Goal: Task Accomplishment & Management: Manage account settings

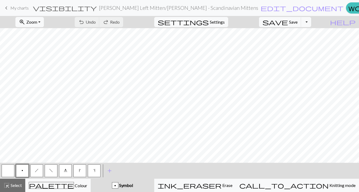
click at [15, 9] on span "My charts" at bounding box center [19, 7] width 18 height 5
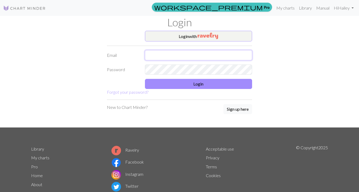
type input "hhuizenga@icloud.com"
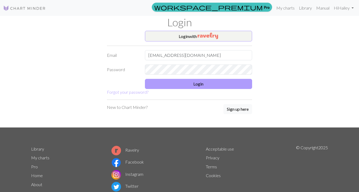
click at [160, 85] on button "Login" at bounding box center [198, 84] width 107 height 10
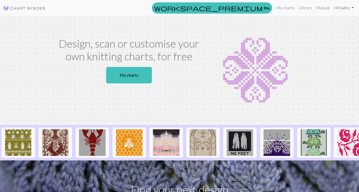
click at [343, 7] on link "Hi Hailey" at bounding box center [344, 7] width 24 height 11
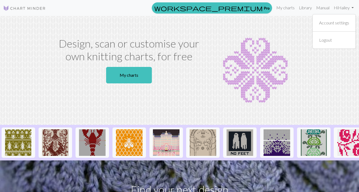
click at [299, 30] on section "Design, scan or customise your own knitting charts, for free My charts" at bounding box center [179, 70] width 359 height 109
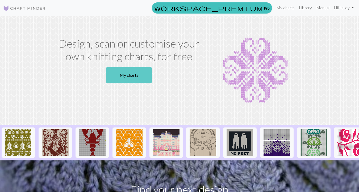
click at [119, 77] on link "My charts" at bounding box center [129, 75] width 46 height 16
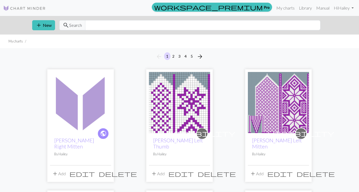
click at [72, 99] on img at bounding box center [80, 102] width 61 height 61
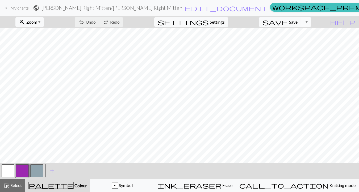
click at [311, 24] on button "Toggle Dropdown" at bounding box center [306, 22] width 10 height 10
click at [301, 44] on button "save_alt Download" at bounding box center [267, 42] width 88 height 9
click at [235, 6] on form "public Meg March Right Mitten / Meg March Right Mitten edit_document Edit setti…" at bounding box center [150, 8] width 235 height 10
click at [133, 186] on div "p Symbol" at bounding box center [122, 185] width 57 height 6
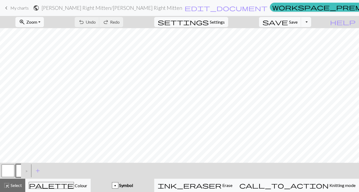
click at [27, 169] on div ">" at bounding box center [25, 171] width 9 height 14
drag, startPoint x: 28, startPoint y: 172, endPoint x: 69, endPoint y: 173, distance: 41.2
click at [69, 173] on div "< p > add Add a symbol" at bounding box center [179, 171] width 359 height 16
click at [26, 170] on div ">" at bounding box center [25, 171] width 9 height 14
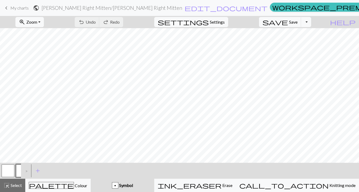
click at [26, 170] on div ">" at bounding box center [25, 171] width 9 height 14
click at [20, 170] on button "p" at bounding box center [22, 171] width 13 height 13
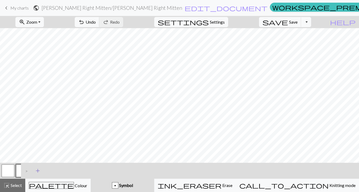
click at [40, 171] on span "add" at bounding box center [38, 170] width 6 height 7
click at [52, 171] on span "add" at bounding box center [52, 170] width 6 height 7
click at [64, 169] on span "add" at bounding box center [66, 170] width 6 height 7
click at [81, 171] on span "add" at bounding box center [81, 170] width 6 height 7
click at [38, 171] on button "button" at bounding box center [36, 171] width 13 height 13
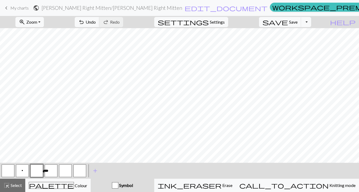
click at [38, 171] on button "button" at bounding box center [36, 171] width 13 height 13
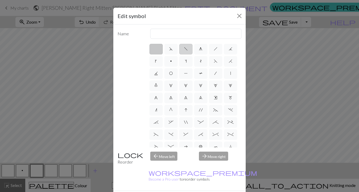
click at [186, 49] on span "f" at bounding box center [186, 49] width 4 height 4
click at [186, 49] on input "f" at bounding box center [185, 47] width 3 height 3
radio input "true"
type input "left leaning decrease"
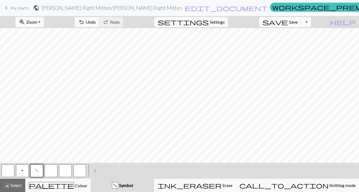
click at [50, 170] on button "button" at bounding box center [51, 171] width 13 height 13
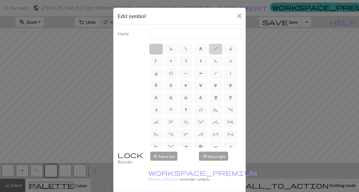
click at [215, 48] on span "h" at bounding box center [216, 49] width 4 height 4
click at [215, 48] on input "h" at bounding box center [215, 47] width 3 height 3
radio input "true"
type input "right leaning decrease"
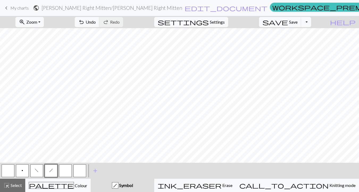
click at [68, 170] on button "button" at bounding box center [65, 171] width 13 height 13
click at [64, 172] on button "button" at bounding box center [65, 171] width 13 height 13
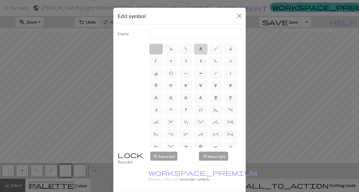
click at [202, 47] on span "g" at bounding box center [200, 49] width 3 height 4
click at [202, 47] on input "g" at bounding box center [200, 47] width 3 height 3
radio input "true"
type input "sk2p"
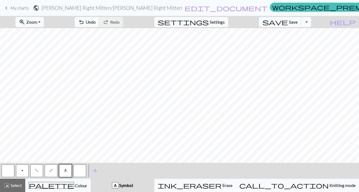
click at [81, 171] on button "button" at bounding box center [79, 171] width 13 height 13
click at [77, 171] on button "button" at bounding box center [79, 171] width 13 height 13
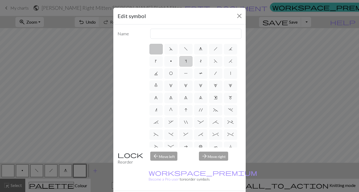
click at [185, 59] on span "s" at bounding box center [186, 61] width 2 height 4
click at [185, 59] on input "s" at bounding box center [186, 59] width 3 height 3
radio input "true"
type input "increase one left leaning"
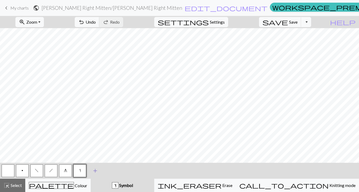
click at [93, 172] on span "add" at bounding box center [95, 170] width 6 height 7
click at [93, 172] on button "button" at bounding box center [94, 171] width 13 height 13
click at [95, 171] on button "button" at bounding box center [94, 171] width 13 height 13
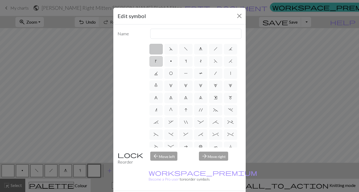
click at [154, 63] on label "k" at bounding box center [155, 61] width 13 height 11
click at [155, 61] on input "k" at bounding box center [156, 59] width 3 height 3
radio input "true"
type input "right leaning increase"
drag, startPoint x: 196, startPoint y: 35, endPoint x: 125, endPoint y: 32, distance: 71.3
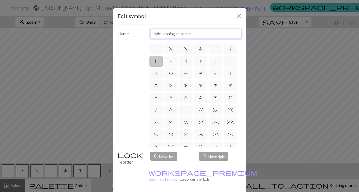
click at [125, 32] on div "Name right leaning increase" at bounding box center [179, 34] width 130 height 10
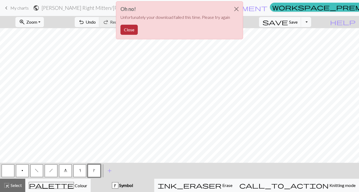
click at [128, 31] on button "Close" at bounding box center [128, 30] width 17 height 10
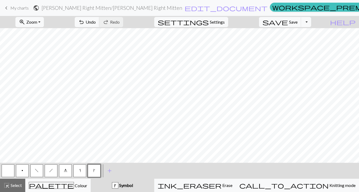
click at [50, 172] on span "h" at bounding box center [51, 171] width 4 height 4
click at [50, 171] on span "h" at bounding box center [51, 171] width 4 height 4
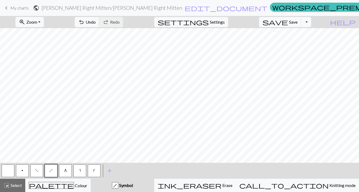
click at [53, 172] on button "h" at bounding box center [51, 171] width 13 height 13
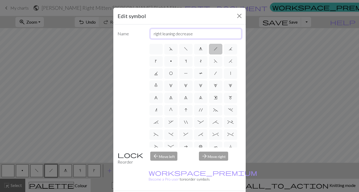
drag, startPoint x: 201, startPoint y: 34, endPoint x: 149, endPoint y: 34, distance: 51.6
click at [149, 34] on div "right leaning decrease" at bounding box center [196, 34] width 98 height 10
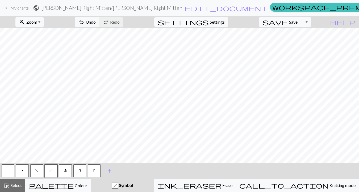
click at [53, 171] on button "h" at bounding box center [51, 171] width 13 height 13
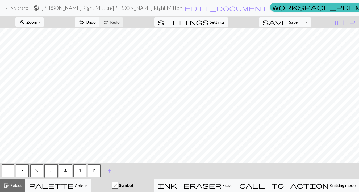
click at [37, 173] on span "f" at bounding box center [37, 171] width 4 height 4
click at [85, 20] on span "undo" at bounding box center [81, 21] width 6 height 7
click at [63, 172] on button "g" at bounding box center [65, 171] width 13 height 13
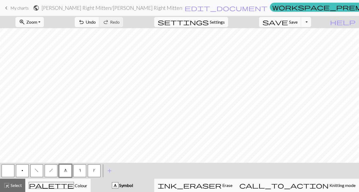
click at [86, 169] on button "s" at bounding box center [79, 171] width 13 height 13
click at [82, 171] on button "s" at bounding box center [79, 171] width 13 height 13
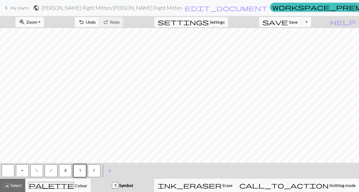
click at [93, 169] on button "k" at bounding box center [94, 171] width 13 height 13
click at [298, 23] on span "Save" at bounding box center [293, 21] width 9 height 5
click at [288, 23] on span "save" at bounding box center [275, 21] width 26 height 7
click at [311, 21] on button "Toggle Dropdown" at bounding box center [306, 22] width 10 height 10
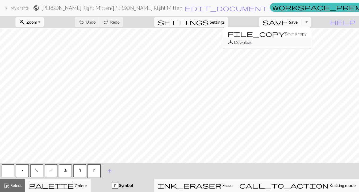
click at [292, 41] on button "save_alt Download" at bounding box center [267, 42] width 88 height 9
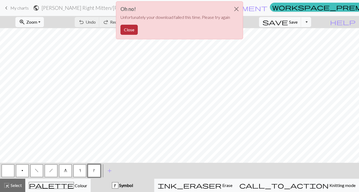
click at [128, 28] on button "Close" at bounding box center [128, 30] width 17 height 10
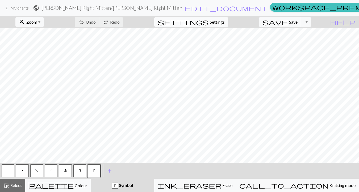
click at [217, 19] on button "settings Settings" at bounding box center [191, 22] width 74 height 10
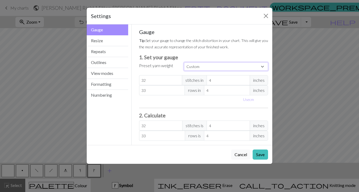
select select "fingering"
type input "28"
type input "36"
type input "28"
type input "36"
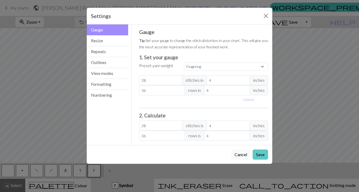
click at [259, 155] on button "Save" at bounding box center [260, 155] width 15 height 10
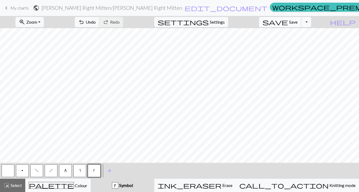
click at [288, 22] on span "save" at bounding box center [275, 21] width 26 height 7
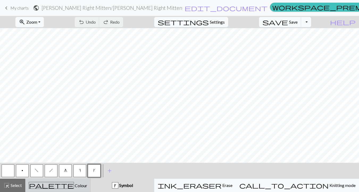
click at [48, 185] on div "palette Colour Colour" at bounding box center [58, 185] width 58 height 7
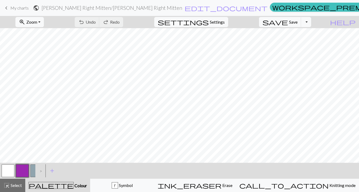
click at [7, 169] on button "button" at bounding box center [8, 171] width 13 height 13
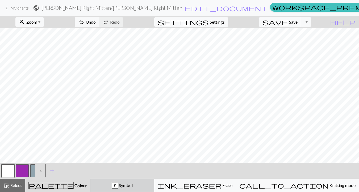
click at [130, 186] on div "k Symbol" at bounding box center [122, 185] width 57 height 6
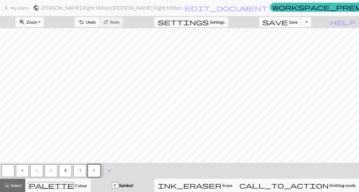
click at [8, 172] on button "button" at bounding box center [8, 171] width 13 height 13
click at [65, 170] on span "g" at bounding box center [65, 171] width 3 height 4
click at [53, 170] on span "h" at bounding box center [51, 171] width 4 height 4
click at [99, 20] on button "undo Undo Undo" at bounding box center [87, 22] width 25 height 10
click at [37, 170] on span "f" at bounding box center [37, 171] width 4 height 4
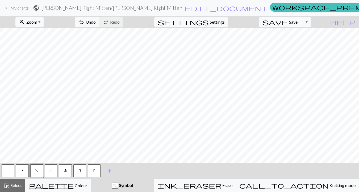
click at [298, 24] on span "Save" at bounding box center [293, 21] width 9 height 5
click at [311, 22] on button "Toggle Dropdown" at bounding box center [306, 22] width 10 height 10
click at [290, 44] on button "save_alt Download" at bounding box center [267, 42] width 88 height 9
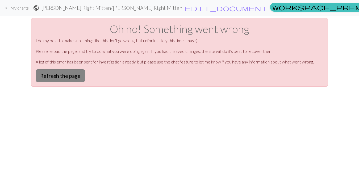
click at [56, 81] on button "Refresh the page" at bounding box center [60, 75] width 49 height 13
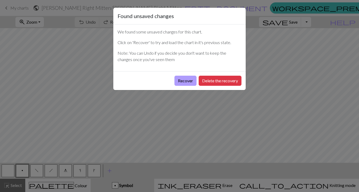
click at [186, 82] on button "Recover" at bounding box center [185, 81] width 22 height 10
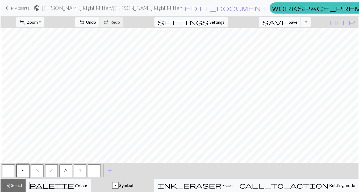
scroll to position [0, 46]
click at [311, 21] on button "Toggle Dropdown" at bounding box center [306, 22] width 10 height 10
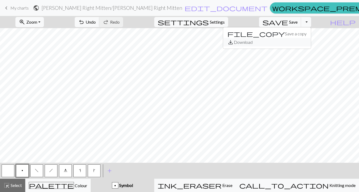
click at [298, 42] on button "save_alt Download" at bounding box center [267, 42] width 88 height 9
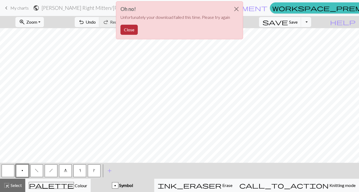
click at [128, 29] on button "Close" at bounding box center [128, 30] width 17 height 10
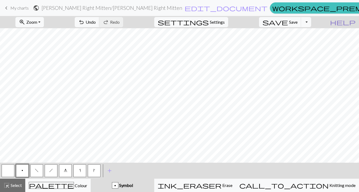
click at [353, 22] on span "help" at bounding box center [343, 21] width 26 height 7
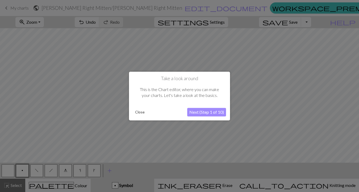
click at [141, 111] on button "Close" at bounding box center [140, 112] width 14 height 8
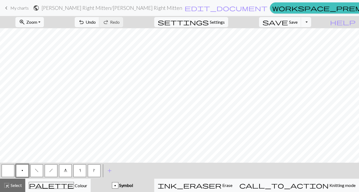
click at [311, 26] on button "Toggle Dropdown" at bounding box center [306, 22] width 10 height 10
click at [302, 42] on button "save_alt Download" at bounding box center [267, 42] width 88 height 9
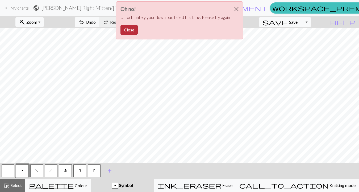
click at [126, 30] on button "Close" at bounding box center [128, 30] width 17 height 10
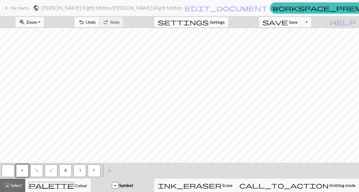
click at [311, 21] on button "Toggle Dropdown" at bounding box center [306, 22] width 10 height 10
click at [299, 43] on button "save_alt Download" at bounding box center [267, 42] width 88 height 9
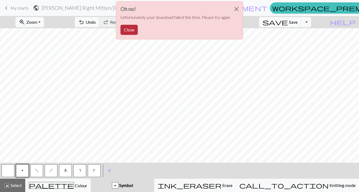
click at [130, 29] on button "Close" at bounding box center [128, 30] width 17 height 10
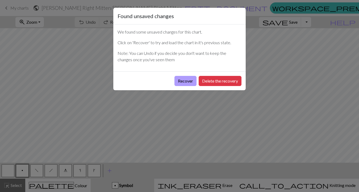
click at [190, 81] on button "Recover" at bounding box center [185, 81] width 22 height 10
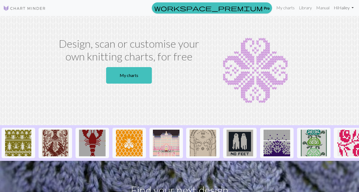
click at [342, 7] on link "Hi Hailey" at bounding box center [344, 7] width 24 height 11
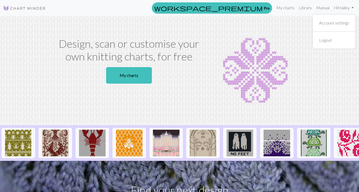
click at [174, 78] on div "Design, scan or customise your own knitting charts, for free My charts" at bounding box center [129, 70] width 152 height 66
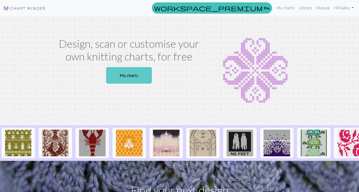
click at [125, 77] on link "My charts" at bounding box center [129, 75] width 46 height 16
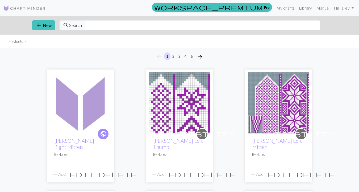
click at [84, 103] on img at bounding box center [80, 102] width 61 height 61
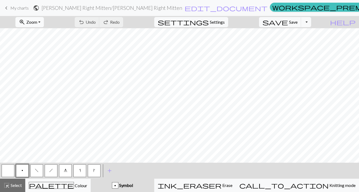
click at [37, 22] on span "Zoom" at bounding box center [31, 21] width 11 height 5
click at [48, 64] on button "50%" at bounding box center [37, 64] width 42 height 9
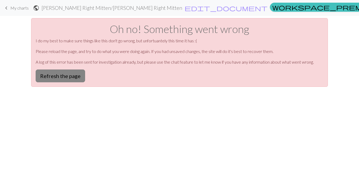
click at [66, 75] on button "Refresh the page" at bounding box center [60, 75] width 49 height 13
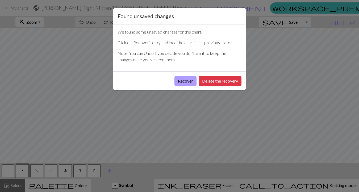
click at [182, 80] on button "Recover" at bounding box center [185, 81] width 22 height 10
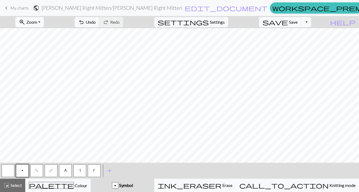
click at [44, 23] on button "zoom_in Zoom Zoom" at bounding box center [29, 22] width 28 height 10
click at [46, 63] on button "50%" at bounding box center [37, 64] width 42 height 9
click at [311, 21] on button "Toggle Dropdown" at bounding box center [306, 22] width 10 height 10
click at [309, 40] on button "save_alt Download" at bounding box center [267, 42] width 88 height 9
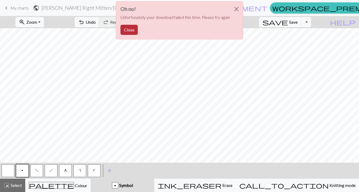
click at [131, 29] on button "Close" at bounding box center [128, 30] width 17 height 10
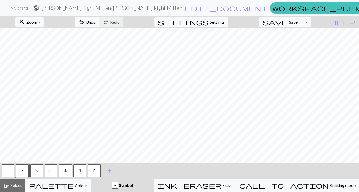
click at [288, 20] on span "save" at bounding box center [275, 21] width 26 height 7
click at [311, 22] on button "Toggle Dropdown" at bounding box center [306, 22] width 10 height 10
click at [307, 34] on button "file_copy Save a copy" at bounding box center [267, 34] width 88 height 9
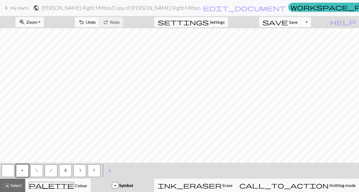
click at [311, 22] on button "Toggle Dropdown" at bounding box center [306, 22] width 10 height 10
click at [305, 41] on button "save_alt Download" at bounding box center [267, 42] width 88 height 9
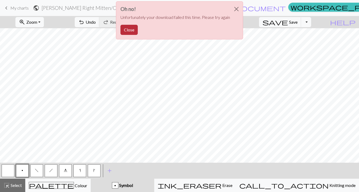
click at [127, 29] on button "Close" at bounding box center [128, 30] width 17 height 10
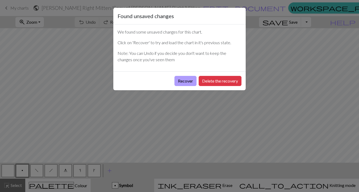
click at [187, 83] on button "Recover" at bounding box center [185, 81] width 22 height 10
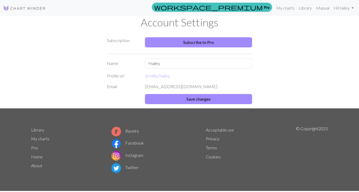
click at [34, 165] on link "About" at bounding box center [36, 165] width 11 height 5
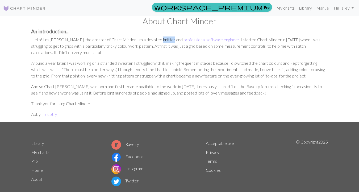
click at [285, 7] on link "My charts" at bounding box center [285, 8] width 23 height 11
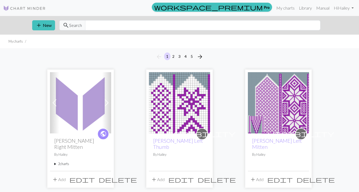
click at [74, 106] on img at bounding box center [80, 102] width 61 height 61
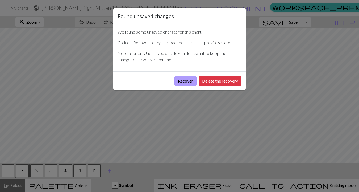
click at [192, 81] on button "Recover" at bounding box center [185, 81] width 22 height 10
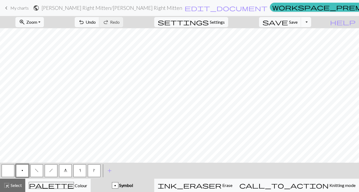
click at [311, 21] on button "Toggle Dropdown" at bounding box center [306, 22] width 10 height 10
click at [298, 43] on button "save_alt Download" at bounding box center [267, 42] width 88 height 9
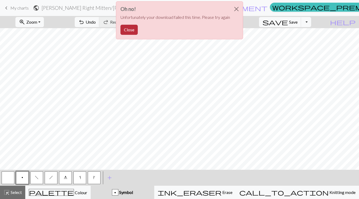
click at [122, 32] on button "Close" at bounding box center [128, 30] width 17 height 10
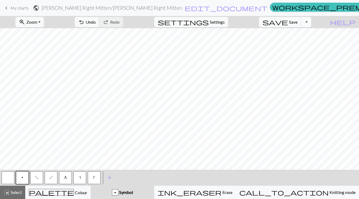
click at [311, 19] on button "Toggle Dropdown" at bounding box center [306, 22] width 10 height 10
click at [299, 41] on button "save_alt Download" at bounding box center [267, 42] width 88 height 9
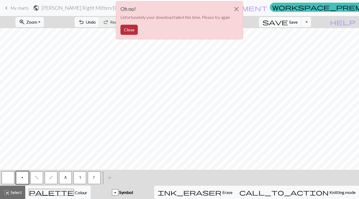
click at [122, 32] on button "Close" at bounding box center [128, 30] width 17 height 10
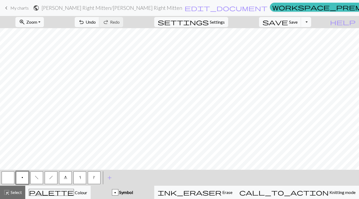
click at [311, 22] on button "Toggle Dropdown" at bounding box center [306, 22] width 10 height 10
click at [301, 41] on button "save_alt Download" at bounding box center [267, 42] width 88 height 9
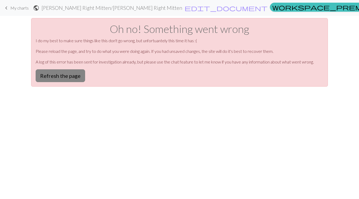
click at [59, 74] on button "Refresh the page" at bounding box center [60, 75] width 49 height 13
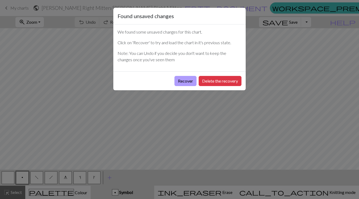
click at [179, 77] on button "Recover" at bounding box center [185, 81] width 22 height 10
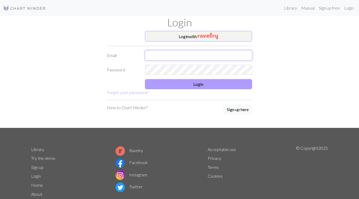
type input "hhuizenga@icloud.com"
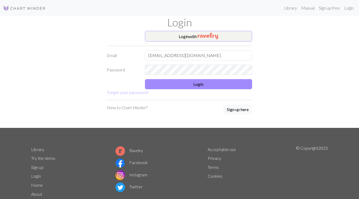
click at [181, 126] on div "Login with Email hhuizenga@icloud.com Password Login Forgot your password? New …" at bounding box center [180, 79] width 152 height 97
click at [140, 68] on div "Password" at bounding box center [180, 70] width 152 height 10
click at [159, 102] on div "Login with Email hhuizenga@icloud.com Password Login Forgot your password? New …" at bounding box center [180, 79] width 152 height 97
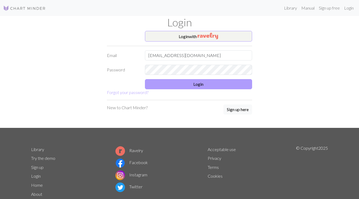
click at [169, 83] on button "Login" at bounding box center [198, 84] width 107 height 10
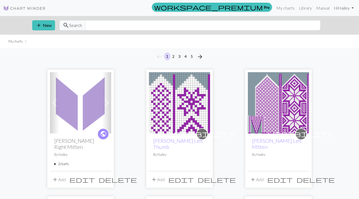
click at [350, 8] on link "Hi Hailey" at bounding box center [344, 8] width 24 height 11
click at [343, 18] on link "Account settings" at bounding box center [334, 22] width 34 height 11
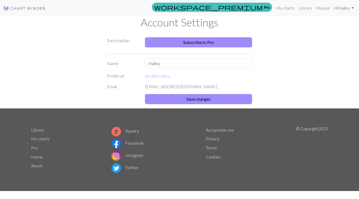
click at [352, 8] on link "Hi Hailey" at bounding box center [344, 8] width 24 height 11
click at [288, 22] on h1 "Account Settings" at bounding box center [179, 22] width 303 height 13
click at [284, 7] on link "My charts" at bounding box center [285, 8] width 23 height 11
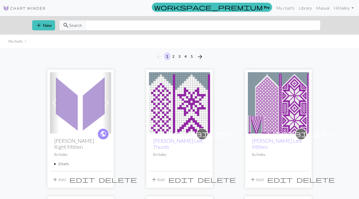
click at [102, 132] on span "public" at bounding box center [103, 133] width 7 height 8
click at [57, 164] on summary "2 charts" at bounding box center [80, 163] width 53 height 5
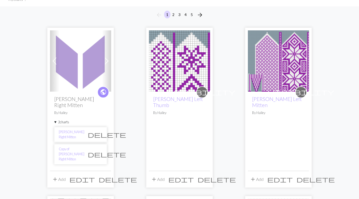
scroll to position [42, 0]
click at [99, 150] on span "delete" at bounding box center [107, 153] width 38 height 7
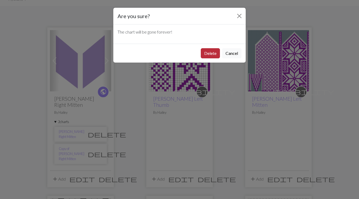
click at [211, 52] on button "Delete" at bounding box center [210, 53] width 19 height 10
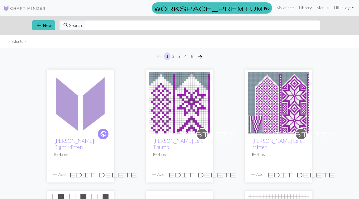
scroll to position [42, 0]
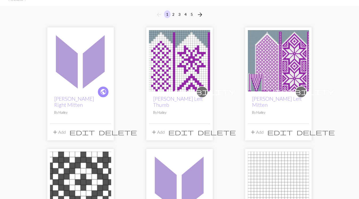
click at [74, 86] on img at bounding box center [80, 60] width 61 height 61
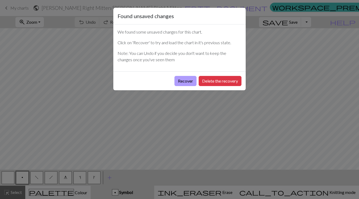
click at [184, 80] on button "Recover" at bounding box center [185, 81] width 22 height 10
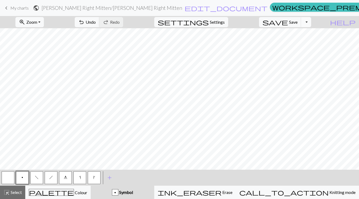
click at [311, 20] on button "Toggle Dropdown" at bounding box center [306, 22] width 10 height 10
click at [301, 41] on button "save_alt Download" at bounding box center [267, 42] width 88 height 9
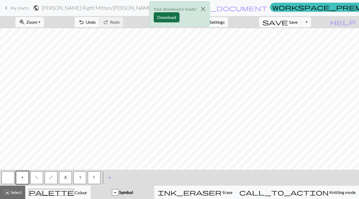
click at [168, 18] on button "Download" at bounding box center [167, 17] width 26 height 10
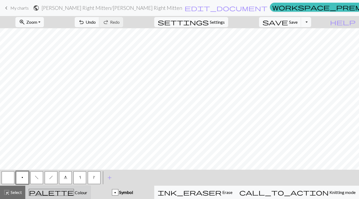
scroll to position [276, 174]
click at [44, 22] on button "zoom_in Zoom Zoom" at bounding box center [29, 22] width 28 height 10
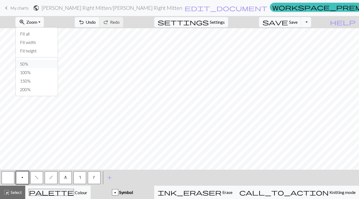
click at [47, 64] on button "50%" at bounding box center [37, 64] width 42 height 9
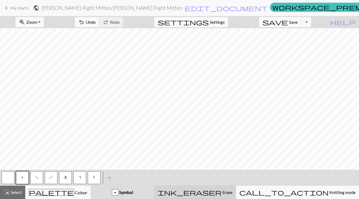
scroll to position [74, 0]
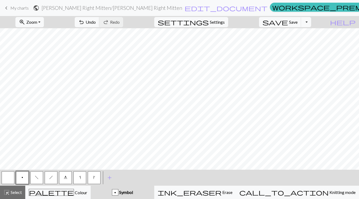
click at [21, 5] on span "My charts" at bounding box center [19, 7] width 18 height 5
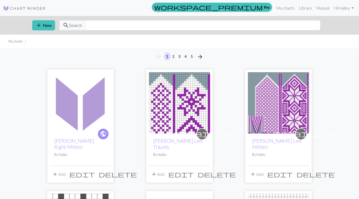
click at [277, 97] on img at bounding box center [278, 102] width 61 height 61
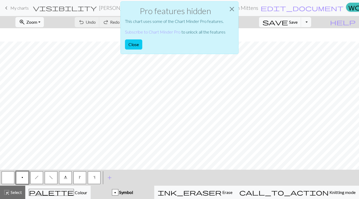
scroll to position [228, 0]
click at [130, 43] on button "Close" at bounding box center [133, 44] width 17 height 10
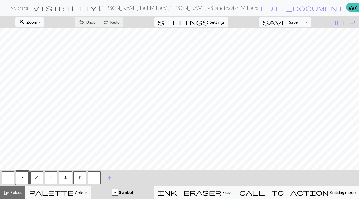
click at [311, 23] on button "Toggle Dropdown" at bounding box center [306, 22] width 10 height 10
click at [289, 41] on button "save_alt Download" at bounding box center [267, 42] width 88 height 9
click at [244, 10] on form "visibility Meg March Left Mitten / Meg March - Scandinavian Mittens edit_docume…" at bounding box center [188, 8] width 311 height 10
click at [296, 26] on button "save Save Save" at bounding box center [280, 22] width 42 height 10
click at [297, 22] on button "save Save Save" at bounding box center [280, 22] width 42 height 10
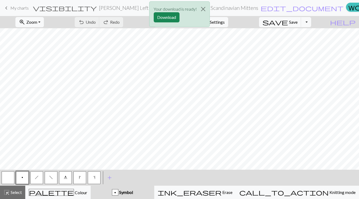
click at [202, 30] on div "Your download is ready! Download" at bounding box center [179, 15] width 61 height 31
click at [204, 10] on button "Close" at bounding box center [203, 9] width 13 height 15
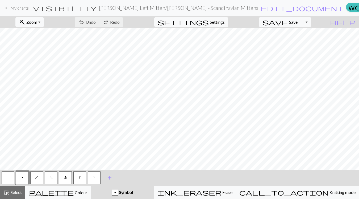
click at [20, 8] on span "My charts" at bounding box center [19, 7] width 18 height 5
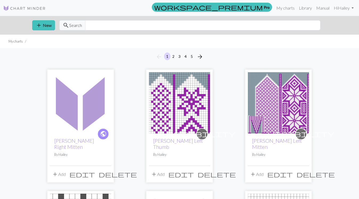
click at [84, 106] on img at bounding box center [80, 102] width 61 height 61
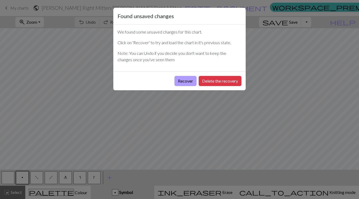
click at [188, 77] on button "Recover" at bounding box center [185, 81] width 22 height 10
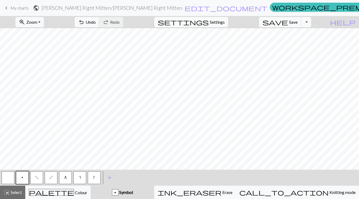
click at [228, 22] on button "settings Settings" at bounding box center [191, 22] width 74 height 10
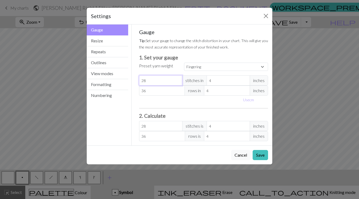
drag, startPoint x: 154, startPoint y: 81, endPoint x: 139, endPoint y: 81, distance: 15.2
click at [139, 81] on div "Gauge Tip: Set your gauge to change the stitch distortion in your chart. This w…" at bounding box center [204, 84] width 138 height 121
select select "custom"
type input "3"
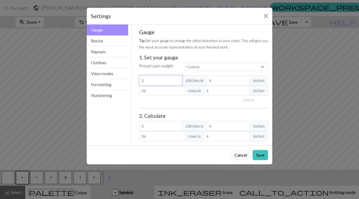
type input "32"
drag, startPoint x: 150, startPoint y: 95, endPoint x: 134, endPoint y: 94, distance: 16.5
click at [134, 94] on div "Gauge Tip: Set your gauge to change the stitch distortion in your chart. This w…" at bounding box center [204, 84] width 144 height 121
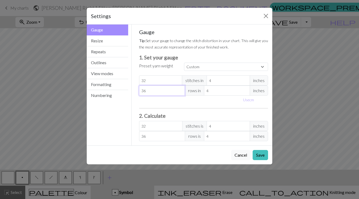
drag, startPoint x: 145, startPoint y: 92, endPoint x: 135, endPoint y: 92, distance: 10.4
click at [135, 92] on div "Gauge Tip: Set your gauge to change the stitch distortion in your chart. This w…" at bounding box center [204, 84] width 138 height 121
type input "3"
type input "33"
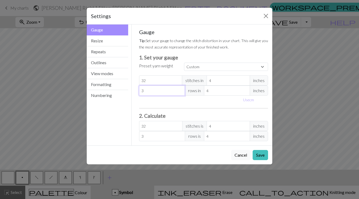
type input "33"
click at [261, 153] on button "Save" at bounding box center [260, 155] width 15 height 10
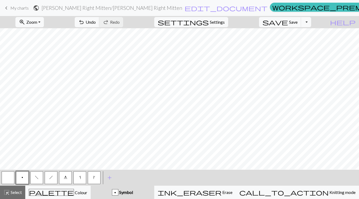
scroll to position [203, 0]
click at [44, 19] on button "zoom_in Zoom Zoom" at bounding box center [29, 22] width 28 height 10
click at [42, 62] on button "50%" at bounding box center [37, 64] width 42 height 9
click at [44, 22] on button "zoom_in Zoom Zoom" at bounding box center [29, 22] width 28 height 10
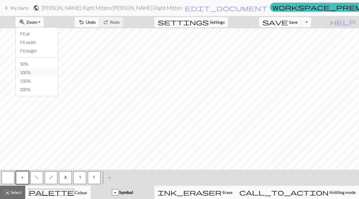
click at [42, 74] on button "100%" at bounding box center [37, 72] width 42 height 9
click at [11, 191] on span "Select" at bounding box center [16, 191] width 12 height 5
click at [96, 20] on span "Undo" at bounding box center [91, 21] width 10 height 5
click at [44, 19] on button "zoom_in Zoom Zoom" at bounding box center [29, 22] width 28 height 10
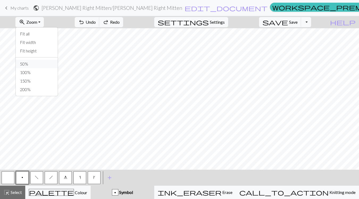
click at [41, 63] on button "50%" at bounding box center [37, 64] width 42 height 9
click at [12, 195] on button "highlight_alt Select Select" at bounding box center [12, 191] width 25 height 13
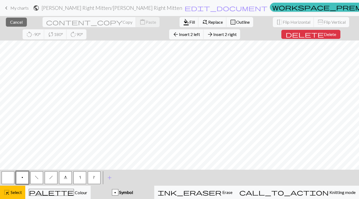
click at [233, 30] on div "close Cancel content_copy Copy content_paste Paste format_color_fill Fill find_…" at bounding box center [179, 107] width 359 height 183
click at [213, 34] on span "Insert 2 right" at bounding box center [224, 34] width 23 height 5
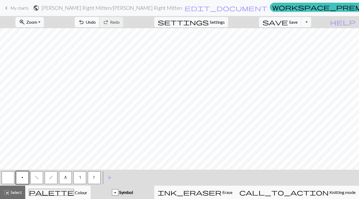
click at [96, 23] on span "Undo" at bounding box center [91, 21] width 10 height 5
click at [96, 22] on span "Undo" at bounding box center [91, 21] width 10 height 5
click at [9, 191] on span "highlight_alt" at bounding box center [6, 191] width 6 height 7
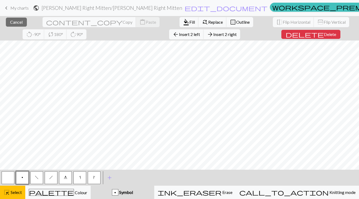
click at [232, 31] on div "close Cancel content_copy Copy content_paste Paste format_color_fill Fill find_…" at bounding box center [179, 107] width 359 height 183
click at [179, 35] on span "Insert 2 left" at bounding box center [189, 34] width 21 height 5
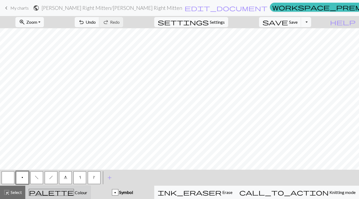
click at [49, 189] on div "palette Colour Colour" at bounding box center [58, 192] width 58 height 7
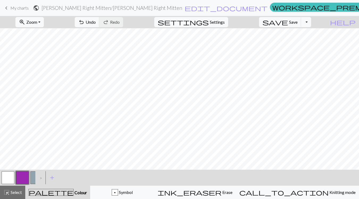
click at [18, 175] on button "button" at bounding box center [22, 177] width 13 height 13
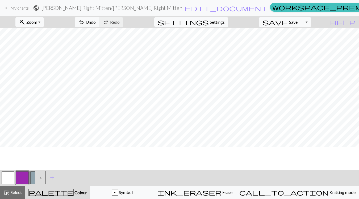
scroll to position [8, 0]
click at [96, 22] on span "Undo" at bounding box center [91, 21] width 10 height 5
click at [9, 176] on button "button" at bounding box center [8, 177] width 13 height 13
click at [33, 176] on button "button" at bounding box center [36, 177] width 13 height 13
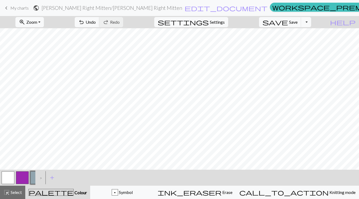
click at [8, 177] on button "button" at bounding box center [8, 177] width 13 height 13
click at [96, 24] on span "Undo" at bounding box center [91, 21] width 10 height 5
click at [32, 178] on button "button" at bounding box center [36, 177] width 13 height 13
click at [119, 194] on div "p Symbol" at bounding box center [122, 192] width 57 height 6
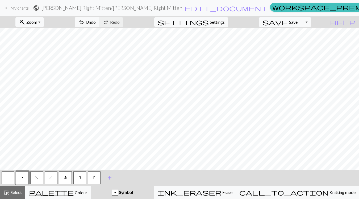
click at [8, 177] on button "button" at bounding box center [8, 177] width 13 height 13
click at [35, 175] on span "f" at bounding box center [37, 177] width 4 height 4
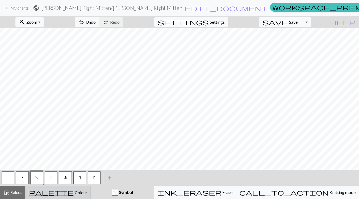
click at [87, 190] on div "palette Colour Colour" at bounding box center [58, 192] width 58 height 7
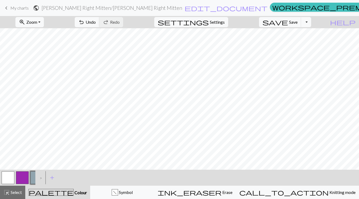
click at [33, 178] on button "button" at bounding box center [36, 177] width 13 height 13
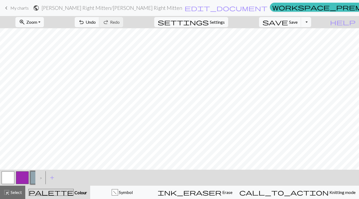
click at [23, 179] on button "button" at bounding box center [22, 177] width 13 height 13
click at [11, 177] on button "button" at bounding box center [8, 177] width 13 height 13
click at [22, 177] on button "button" at bounding box center [22, 177] width 13 height 13
click at [96, 21] on span "Undo" at bounding box center [91, 21] width 10 height 5
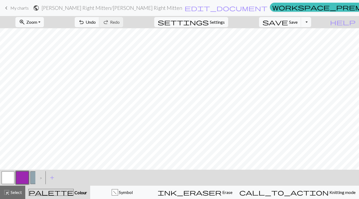
click at [8, 178] on button "button" at bounding box center [8, 177] width 13 height 13
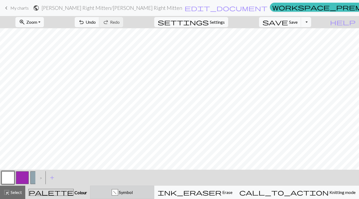
click at [124, 190] on div "f Symbol" at bounding box center [122, 192] width 57 height 6
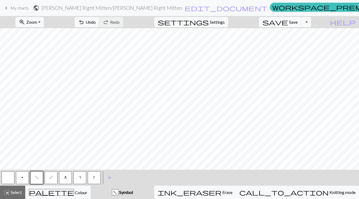
click at [4, 174] on button "button" at bounding box center [8, 177] width 13 height 13
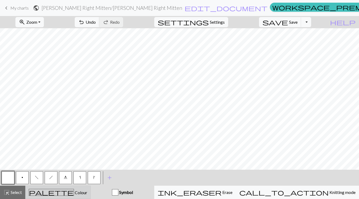
click at [74, 191] on span "Colour" at bounding box center [80, 192] width 13 height 5
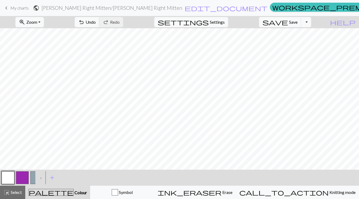
click at [19, 179] on button "button" at bounding box center [22, 177] width 13 height 13
click at [96, 23] on span "Undo" at bounding box center [91, 21] width 10 height 5
click at [96, 22] on span "Undo" at bounding box center [91, 21] width 10 height 5
click at [288, 22] on span "save" at bounding box center [275, 21] width 26 height 7
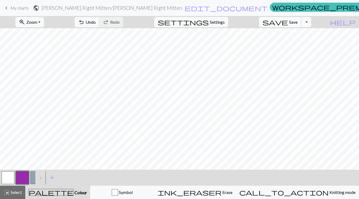
click at [300, 25] on button "save Save Save" at bounding box center [280, 22] width 42 height 10
click at [311, 19] on button "Toggle Dropdown" at bounding box center [306, 22] width 10 height 10
click at [308, 40] on button "save_alt Download" at bounding box center [267, 42] width 88 height 9
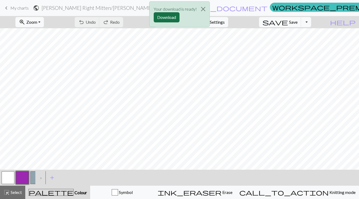
click at [165, 15] on button "Download" at bounding box center [167, 17] width 26 height 10
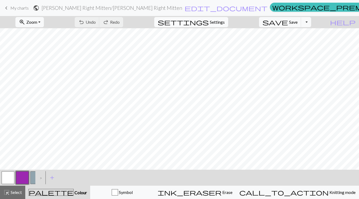
click at [222, 19] on span "Settings" at bounding box center [217, 22] width 15 height 6
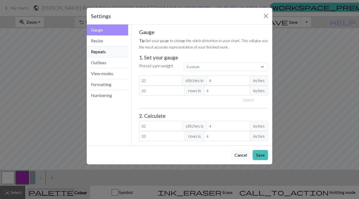
click at [108, 51] on button "Repeats" at bounding box center [107, 51] width 41 height 11
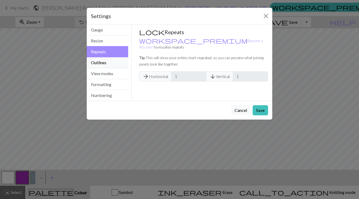
click at [108, 60] on button "Outlines" at bounding box center [107, 62] width 41 height 11
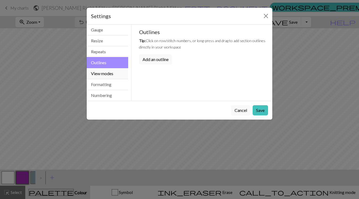
click at [108, 72] on button "View modes" at bounding box center [107, 73] width 41 height 11
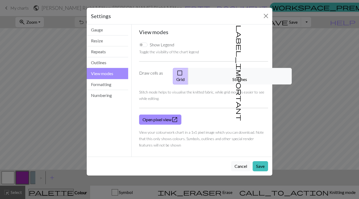
click at [142, 45] on input "Show Legend" at bounding box center [143, 45] width 9 height 4
checkbox input "true"
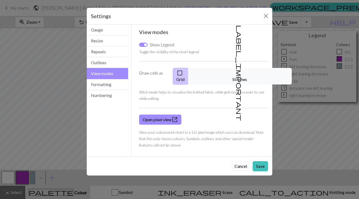
click at [239, 161] on button "Cancel" at bounding box center [240, 166] width 19 height 10
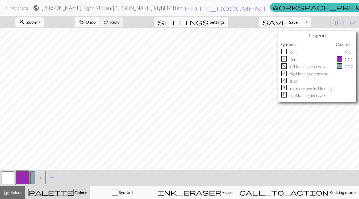
click at [18, 5] on link "keyboard_arrow_left My charts" at bounding box center [16, 7] width 26 height 9
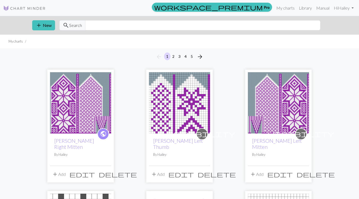
click at [75, 102] on img at bounding box center [80, 102] width 61 height 61
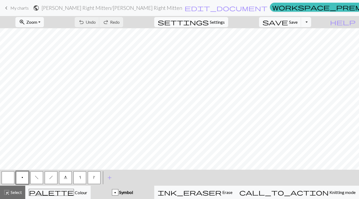
click at [225, 25] on span "Settings" at bounding box center [217, 22] width 15 height 6
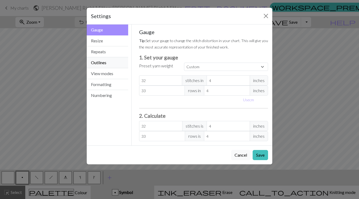
click at [102, 65] on button "Outlines" at bounding box center [107, 62] width 41 height 11
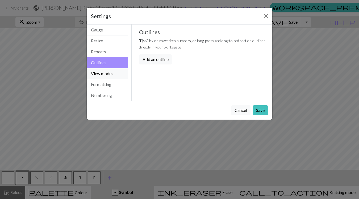
click at [102, 70] on button "View modes" at bounding box center [107, 73] width 41 height 11
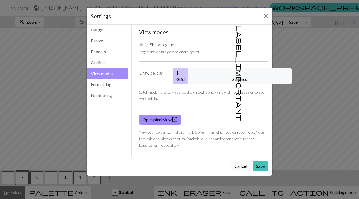
click at [145, 47] on div "Show Legend" at bounding box center [156, 44] width 35 height 6
click at [144, 44] on input "Show Legend" at bounding box center [143, 45] width 9 height 4
checkbox input "true"
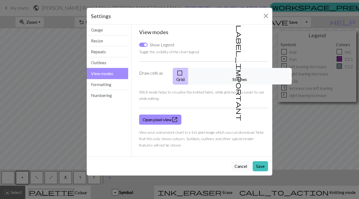
click at [244, 161] on button "Cancel" at bounding box center [240, 166] width 19 height 10
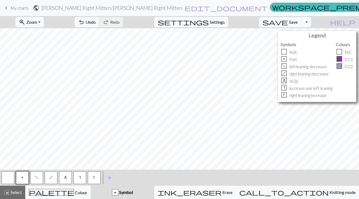
click at [25, 8] on span "My charts" at bounding box center [19, 7] width 18 height 5
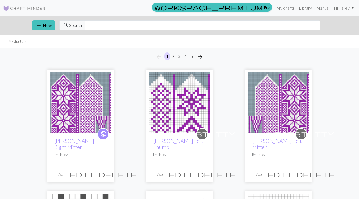
click at [271, 102] on img at bounding box center [278, 102] width 61 height 61
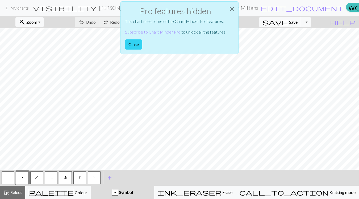
click at [129, 43] on button "Close" at bounding box center [133, 44] width 17 height 10
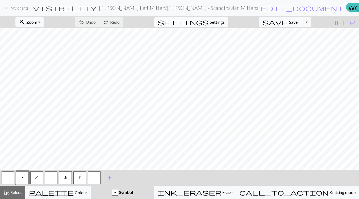
click at [228, 21] on button "settings Settings" at bounding box center [191, 22] width 74 height 10
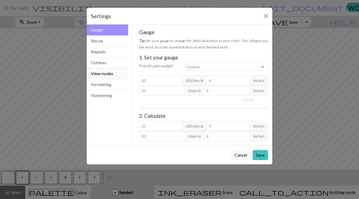
click at [100, 71] on button "View modes" at bounding box center [107, 73] width 41 height 11
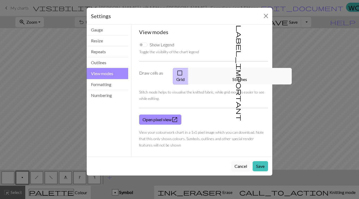
click at [146, 44] on input "Show Legend" at bounding box center [143, 45] width 9 height 4
checkbox input "true"
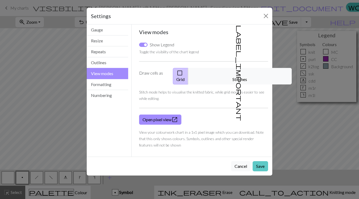
click at [258, 161] on button "Save" at bounding box center [260, 166] width 15 height 10
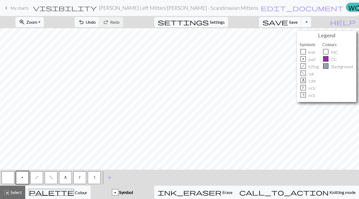
click at [23, 178] on button "p" at bounding box center [22, 177] width 13 height 13
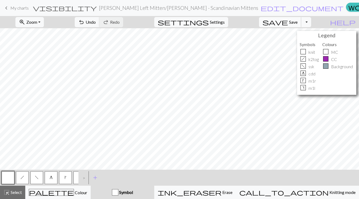
click at [288, 23] on span "save" at bounding box center [275, 21] width 26 height 7
click at [22, 8] on span "My charts" at bounding box center [19, 7] width 18 height 5
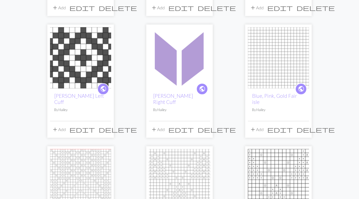
scroll to position [166, 0]
click at [175, 58] on img at bounding box center [179, 57] width 61 height 61
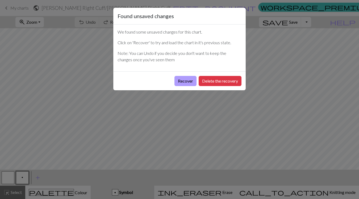
click at [189, 81] on button "Recover" at bounding box center [185, 81] width 22 height 10
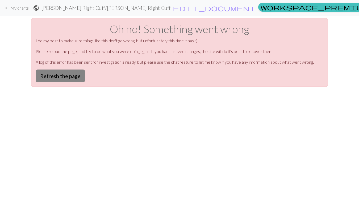
click at [63, 75] on button "Refresh the page" at bounding box center [60, 75] width 49 height 13
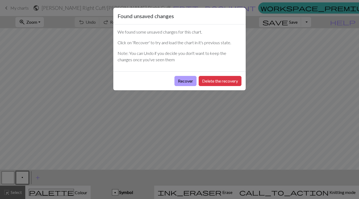
click at [181, 79] on button "Recover" at bounding box center [185, 81] width 22 height 10
click at [185, 82] on button "Recover" at bounding box center [185, 81] width 22 height 10
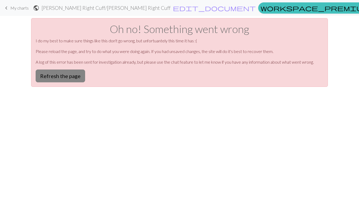
click at [76, 77] on button "Refresh the page" at bounding box center [60, 75] width 49 height 13
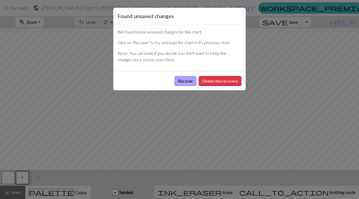
click at [182, 81] on button "Recover" at bounding box center [185, 81] width 22 height 10
click at [186, 77] on button "Recover" at bounding box center [185, 81] width 22 height 10
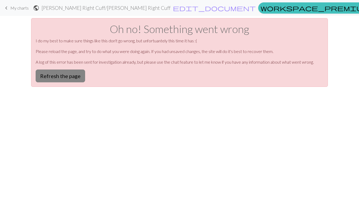
click at [63, 78] on button "Refresh the page" at bounding box center [60, 75] width 49 height 13
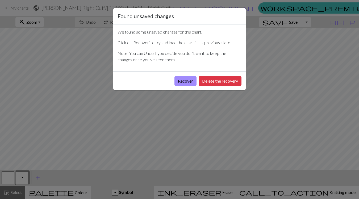
click at [73, 191] on div "Found unsaved changes We found some unsaved changes for this chart. Click on 'R…" at bounding box center [179, 99] width 359 height 199
click at [181, 79] on button "Recover" at bounding box center [185, 81] width 22 height 10
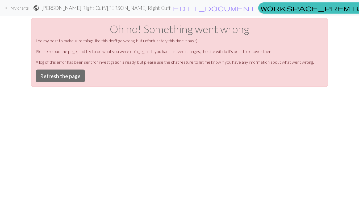
click at [10, 8] on span "My charts" at bounding box center [19, 7] width 18 height 5
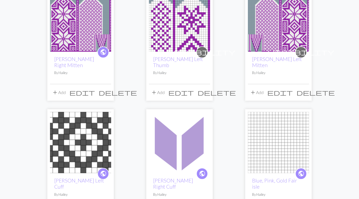
scroll to position [87, 0]
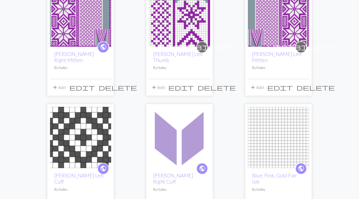
click at [85, 149] on img at bounding box center [80, 137] width 61 height 61
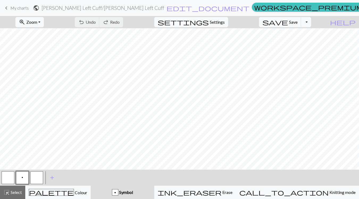
click at [23, 178] on span "p" at bounding box center [23, 177] width 2 height 4
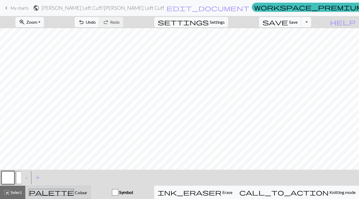
click at [81, 194] on div "palette Colour Colour" at bounding box center [58, 192] width 58 height 7
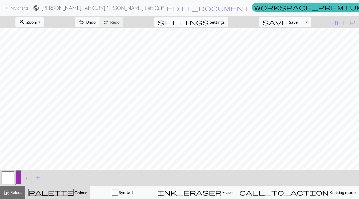
click at [16, 178] on button "button" at bounding box center [22, 177] width 13 height 13
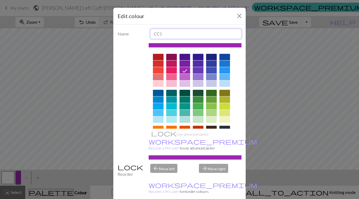
click at [176, 33] on input "CC1" at bounding box center [195, 34] width 91 height 10
type input "CC"
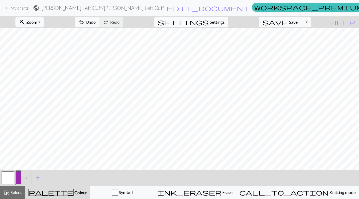
click at [222, 22] on span "Settings" at bounding box center [217, 22] width 15 height 6
select select "aran"
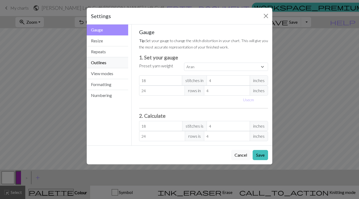
click at [105, 64] on button "Outlines" at bounding box center [107, 62] width 41 height 11
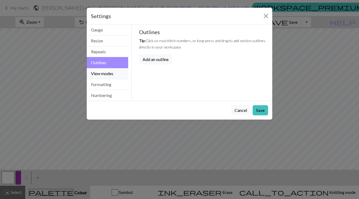
click at [105, 70] on button "View modes" at bounding box center [107, 73] width 41 height 11
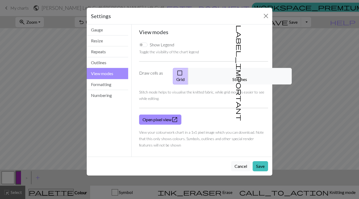
click at [144, 46] on input "Show Legend" at bounding box center [143, 45] width 9 height 4
checkbox input "true"
click at [240, 161] on button "Cancel" at bounding box center [240, 166] width 19 height 10
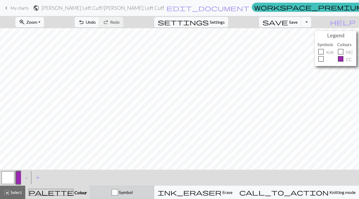
click at [122, 190] on div "Symbol" at bounding box center [122, 192] width 57 height 6
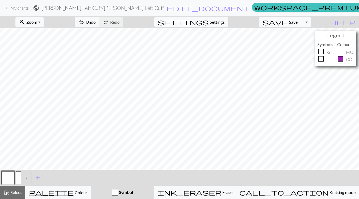
click at [16, 178] on button "button" at bounding box center [22, 177] width 13 height 13
click at [18, 178] on button "button" at bounding box center [22, 177] width 13 height 13
